Goal: Information Seeking & Learning: Learn about a topic

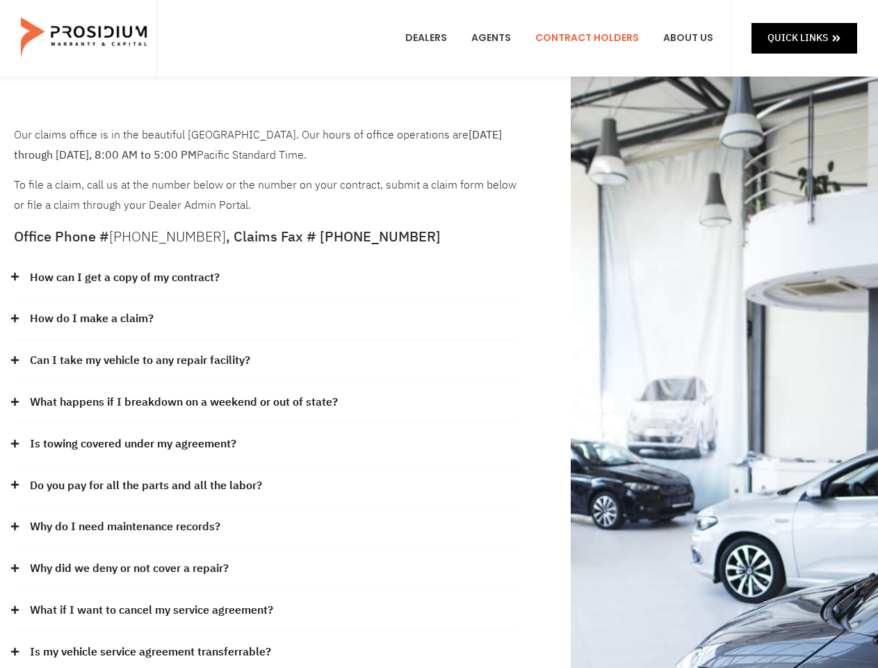
click at [439, 334] on div "How do I make a claim?" at bounding box center [266, 319] width 505 height 42
click at [266, 278] on div "How can I get a copy of my contract?" at bounding box center [266, 278] width 505 height 42
click at [124, 277] on link "How can I get a copy of my contract?" at bounding box center [125, 278] width 190 height 20
click at [266, 319] on div "How do I make a claim?" at bounding box center [266, 319] width 505 height 42
click at [91, 318] on link "How do I make a claim?" at bounding box center [92, 319] width 124 height 20
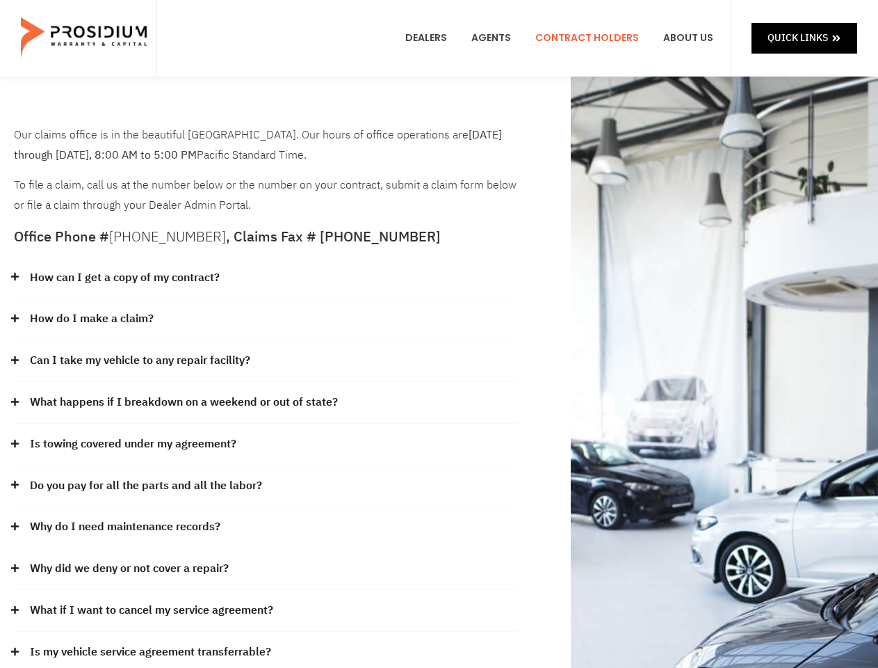
click at [266, 361] on div "Can I take my vehicle to any repair facility?" at bounding box center [266, 361] width 505 height 42
click at [140, 360] on link "Can I take my vehicle to any repair facility?" at bounding box center [140, 360] width 220 height 20
click at [266, 403] on link "What happens if I breakdown on a weekend or out of state?" at bounding box center [184, 402] width 308 height 20
click at [182, 402] on link "What happens if I breakdown on a weekend or out of state?" at bounding box center [184, 402] width 308 height 20
click at [266, 444] on div "Is towing covered under my agreement?" at bounding box center [266, 444] width 505 height 42
